Goal: Navigation & Orientation: Find specific page/section

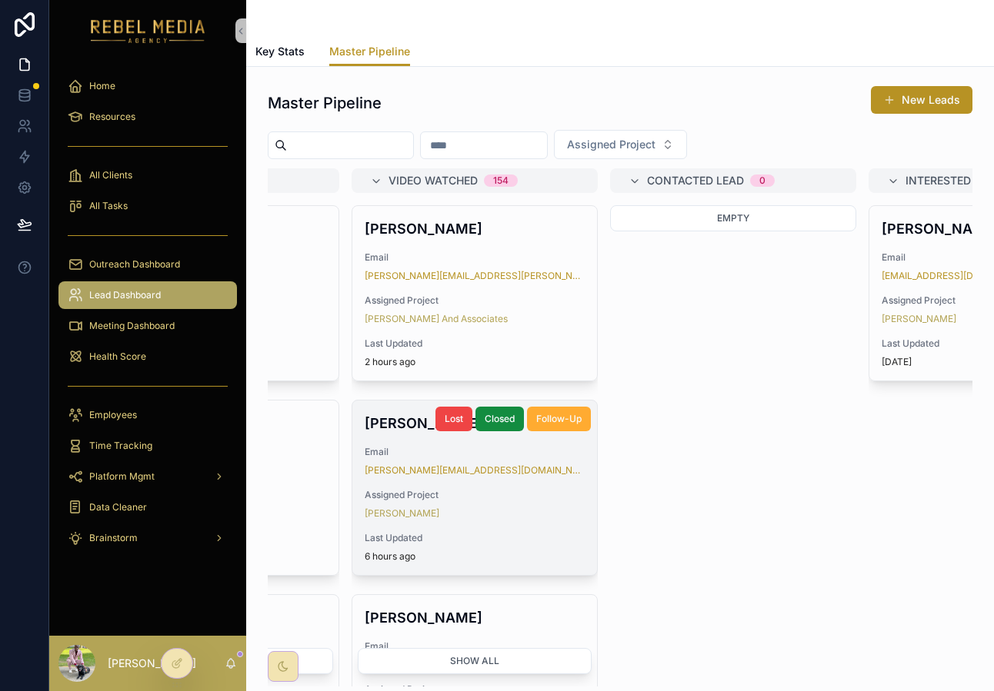
scroll to position [0, 186]
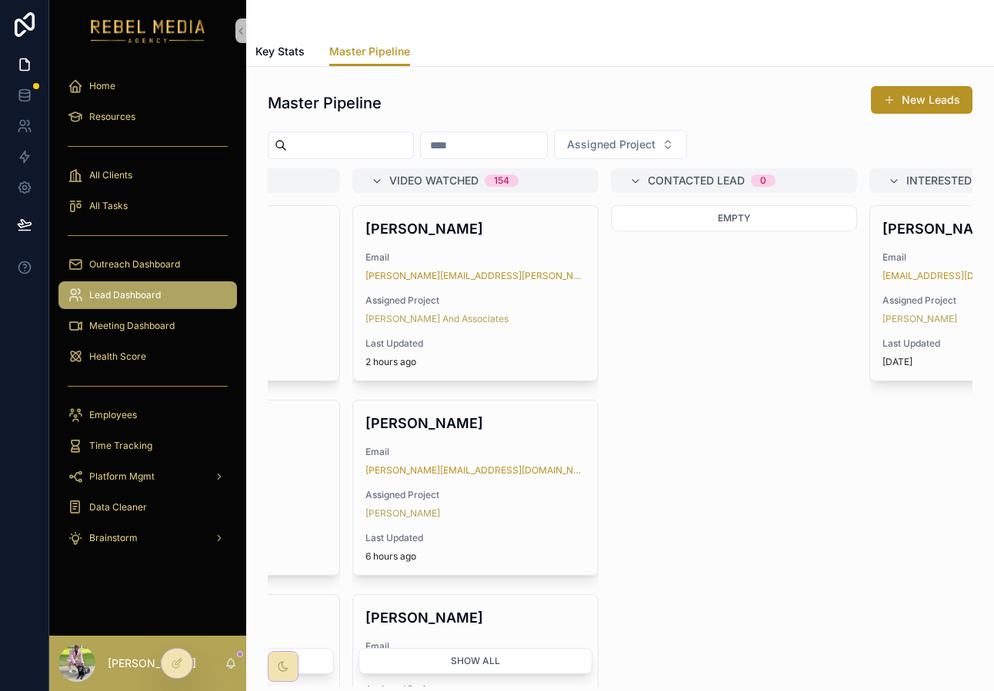
click at [180, 340] on div "Meeting Dashboard" at bounding box center [147, 326] width 197 height 31
click at [175, 314] on div "Meeting Dashboard" at bounding box center [148, 326] width 160 height 25
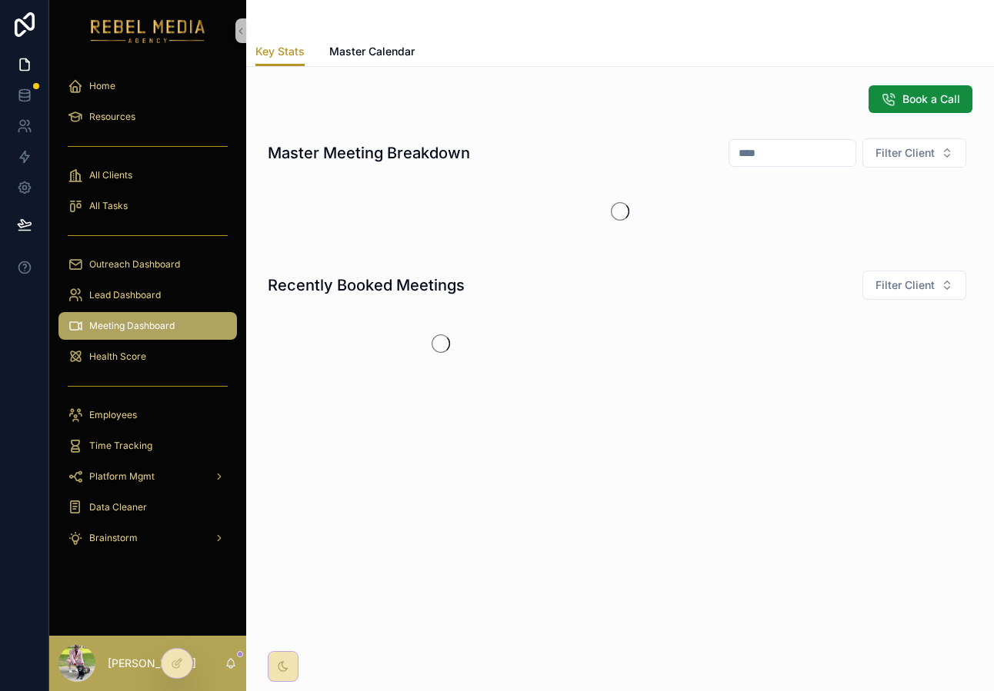
click at [132, 378] on div "scrollable content" at bounding box center [147, 386] width 178 height 25
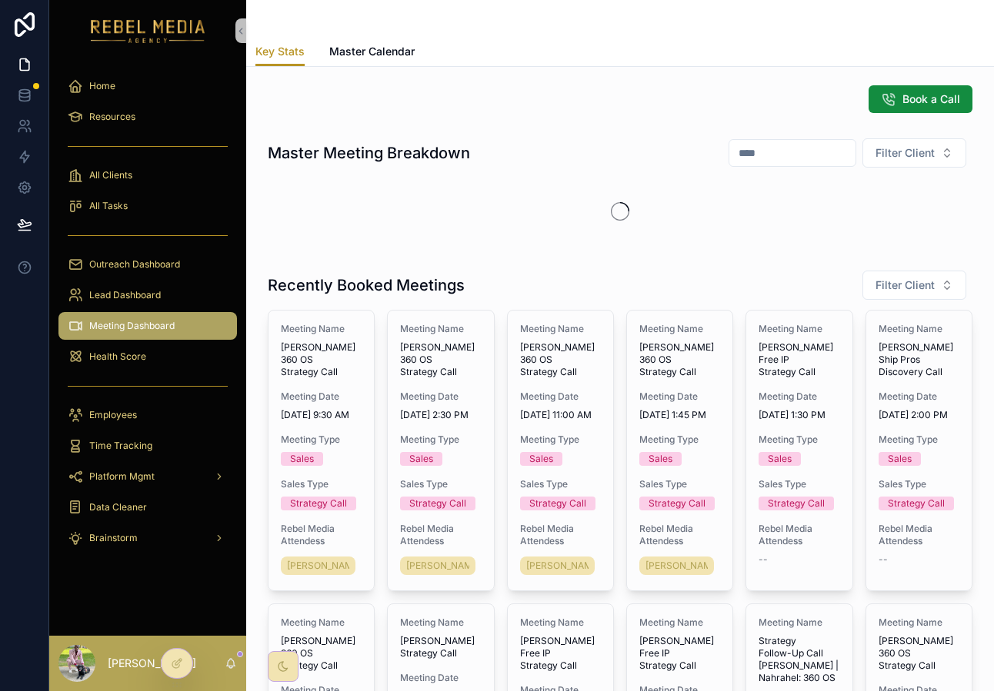
click at [141, 371] on div "Health Score" at bounding box center [147, 356] width 197 height 31
click at [139, 354] on span "Health Score" at bounding box center [117, 357] width 57 height 12
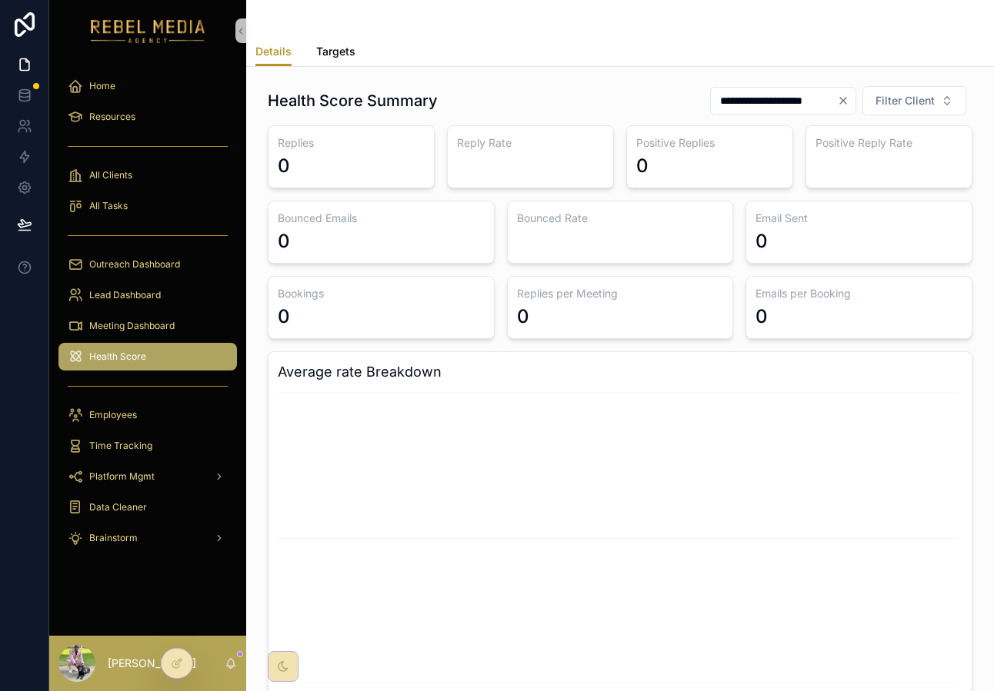
click at [343, 52] on span "Targets" at bounding box center [335, 51] width 39 height 15
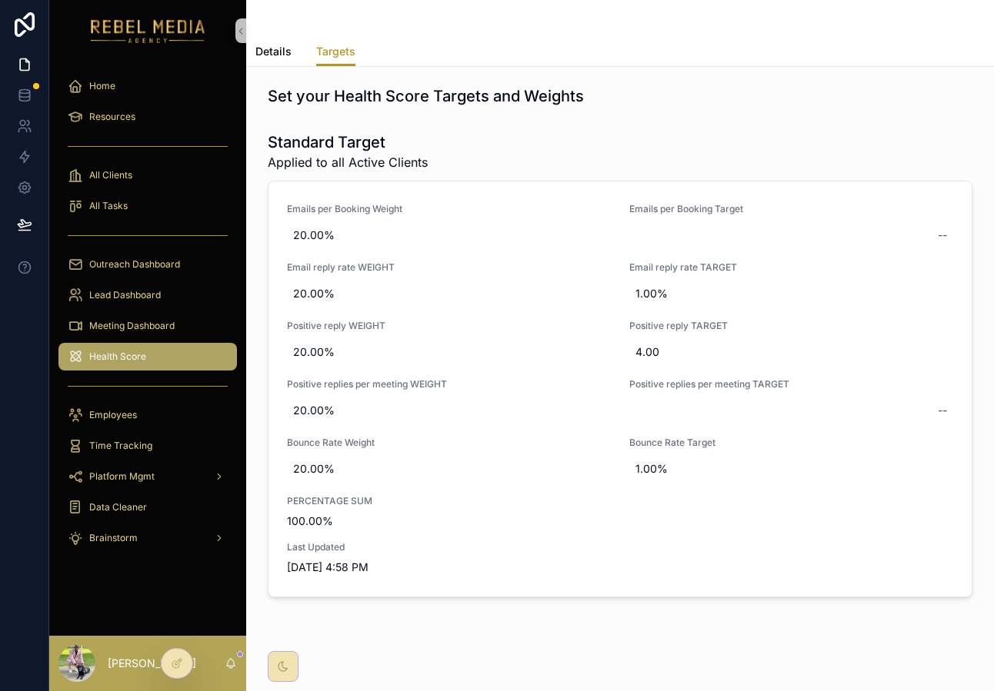
click at [284, 42] on link "Details" at bounding box center [273, 53] width 36 height 31
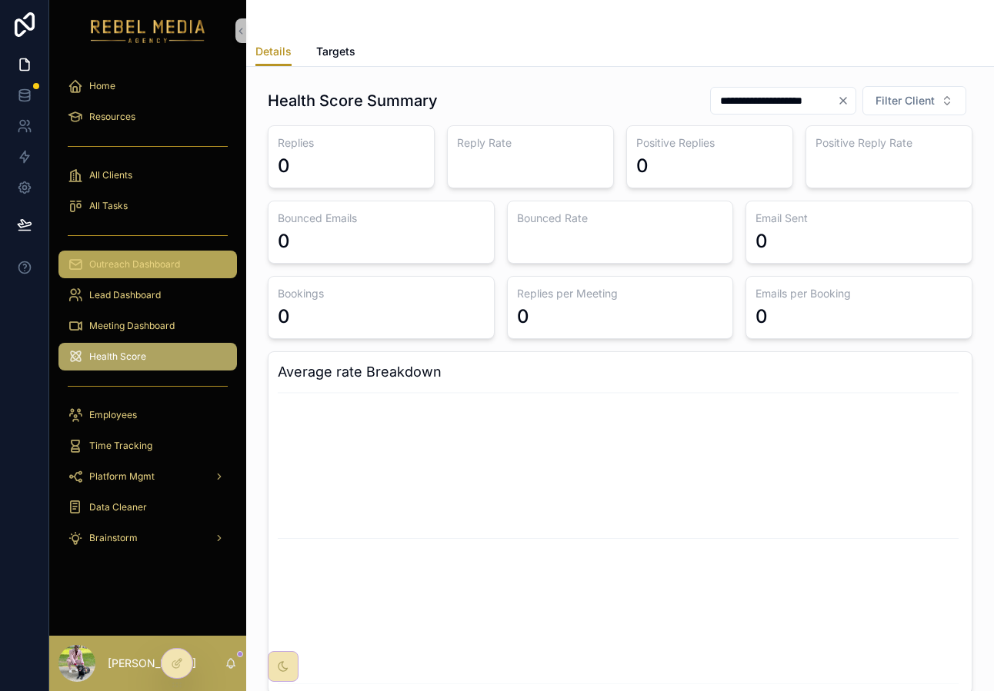
click at [146, 273] on div "Outreach Dashboard" at bounding box center [148, 264] width 160 height 25
